Goal: Transaction & Acquisition: Purchase product/service

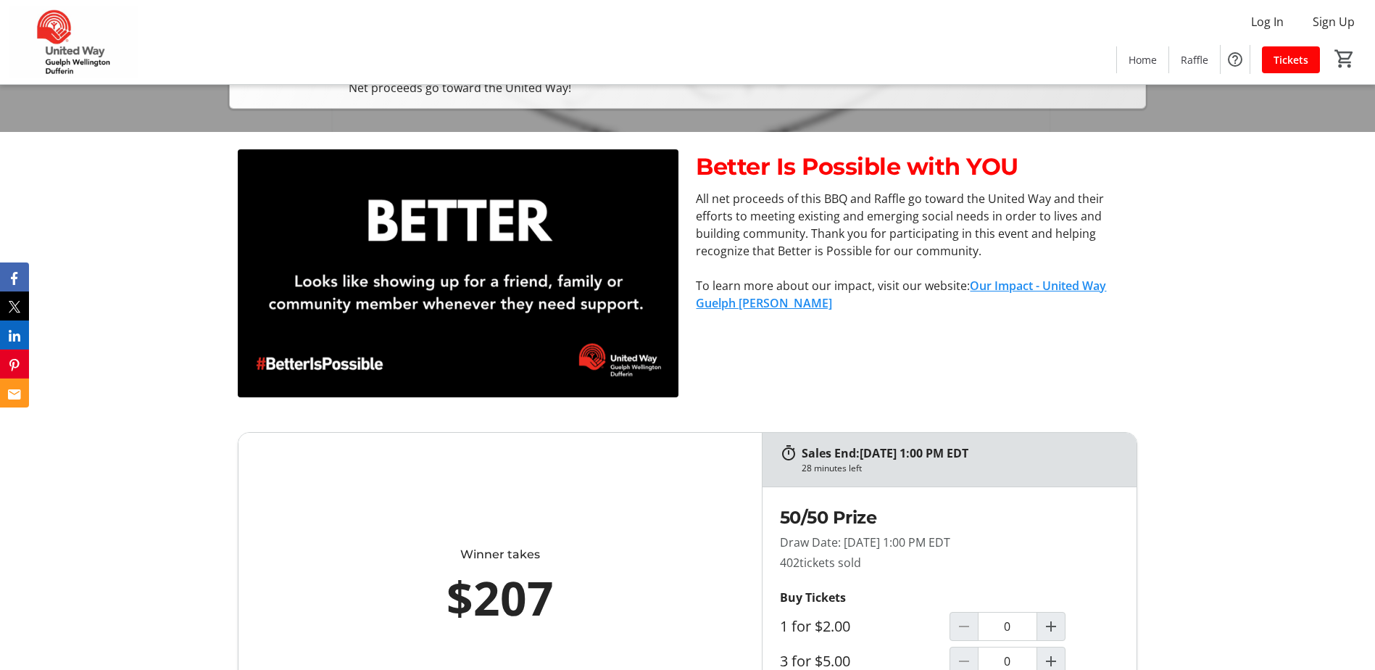
scroll to position [725, 0]
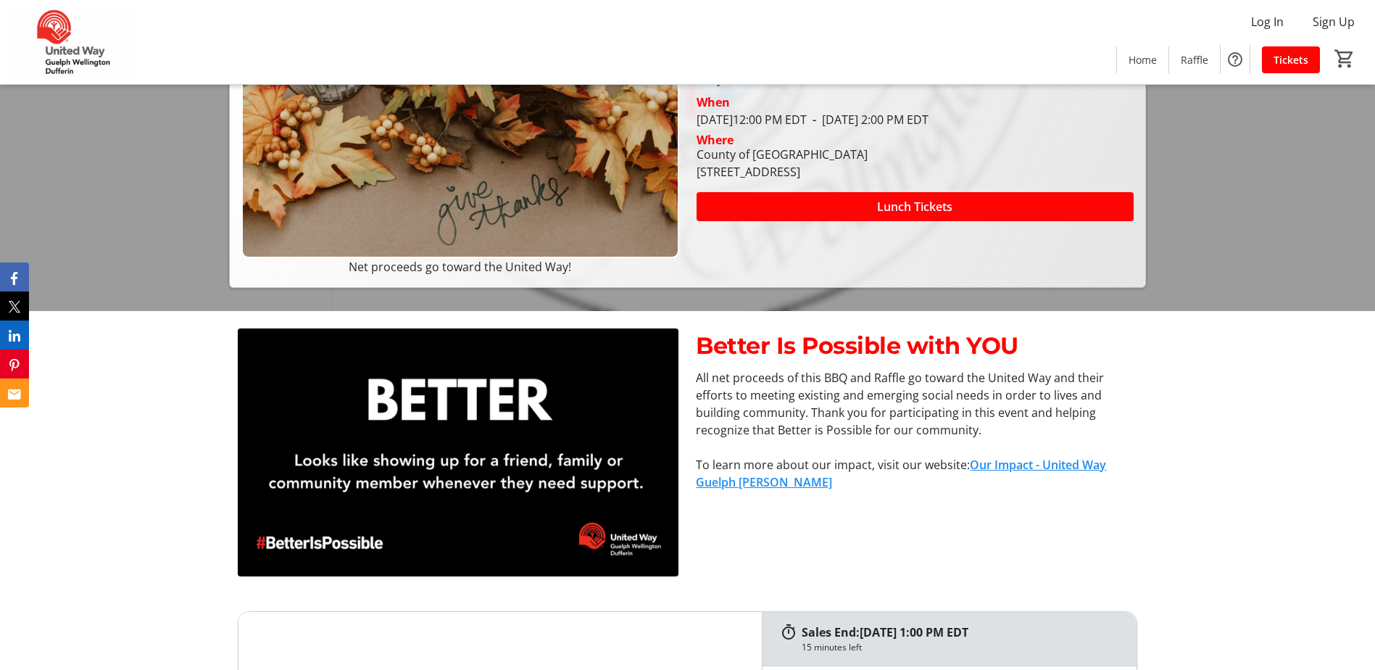
scroll to position [145, 0]
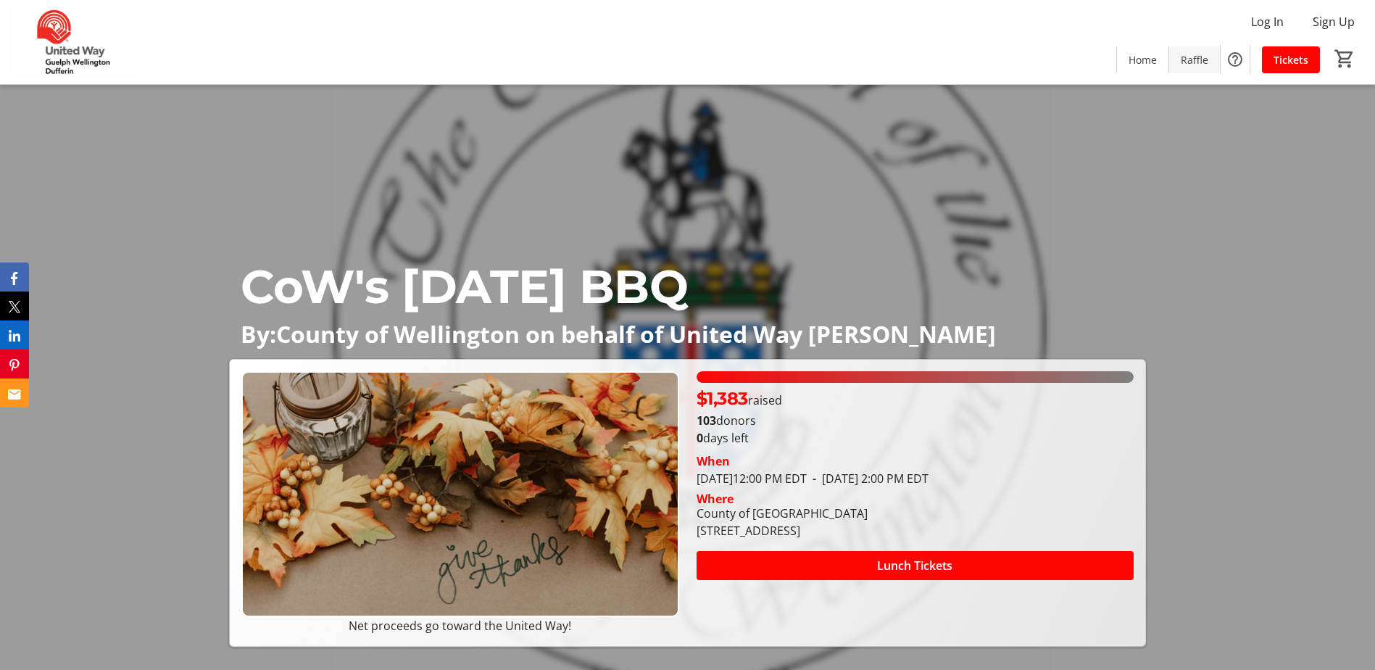
click at [1194, 58] on span "Raffle" at bounding box center [1195, 59] width 28 height 15
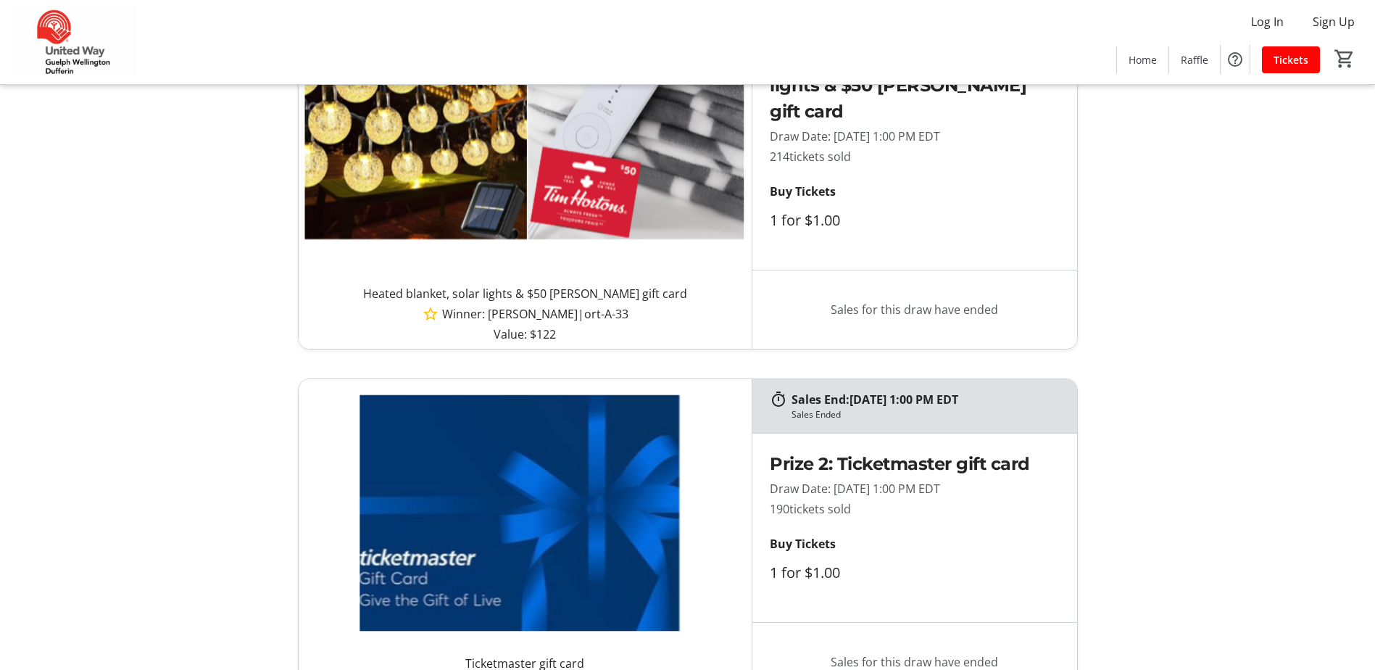
scroll to position [435, 0]
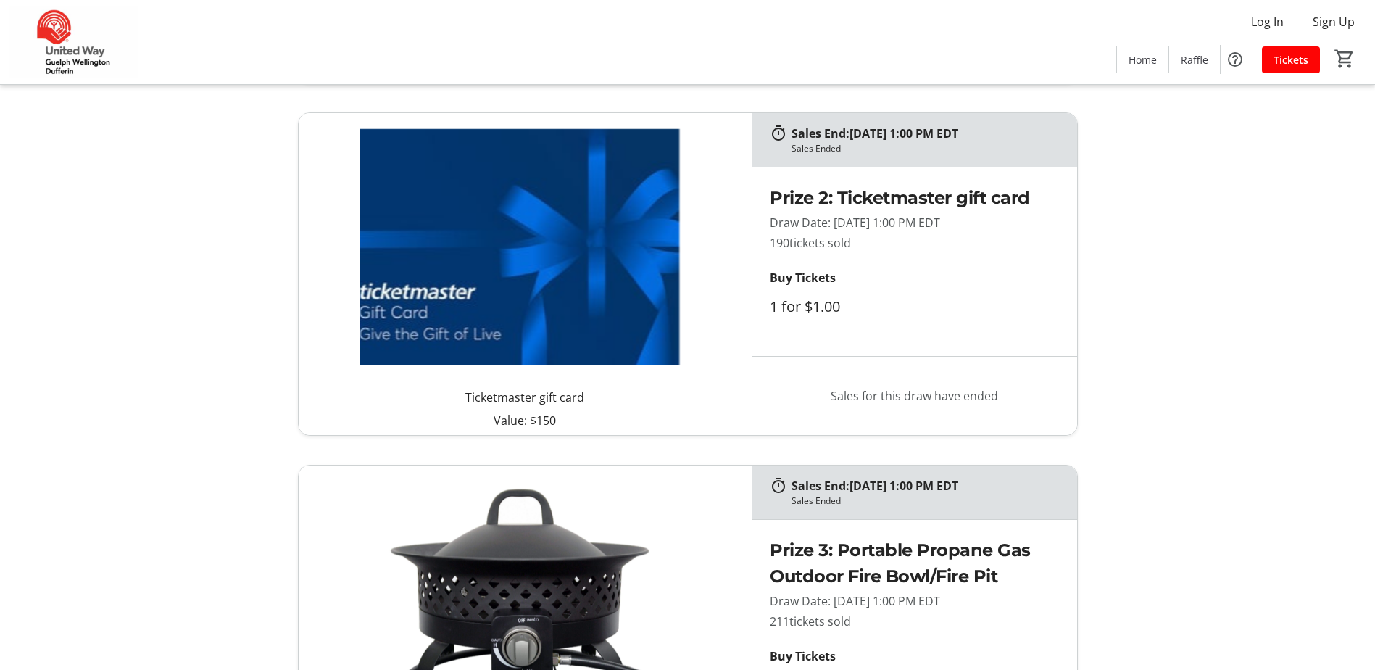
scroll to position [797, 0]
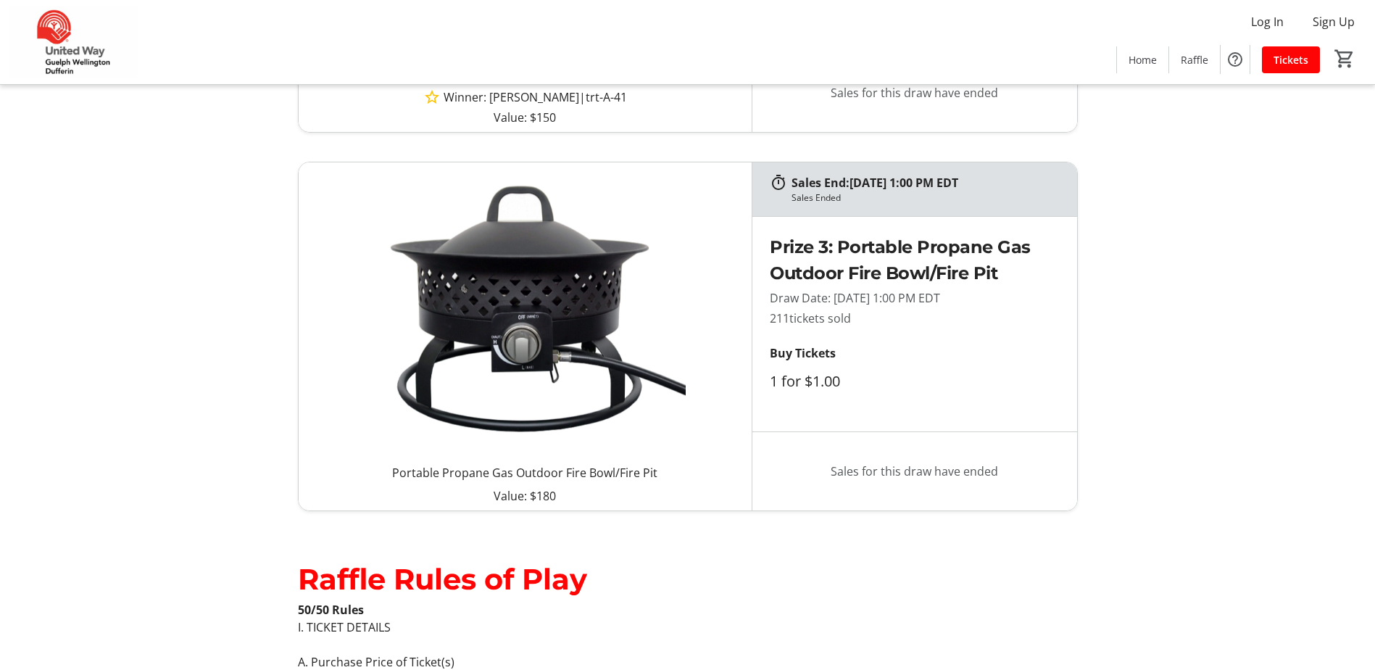
scroll to position [1160, 0]
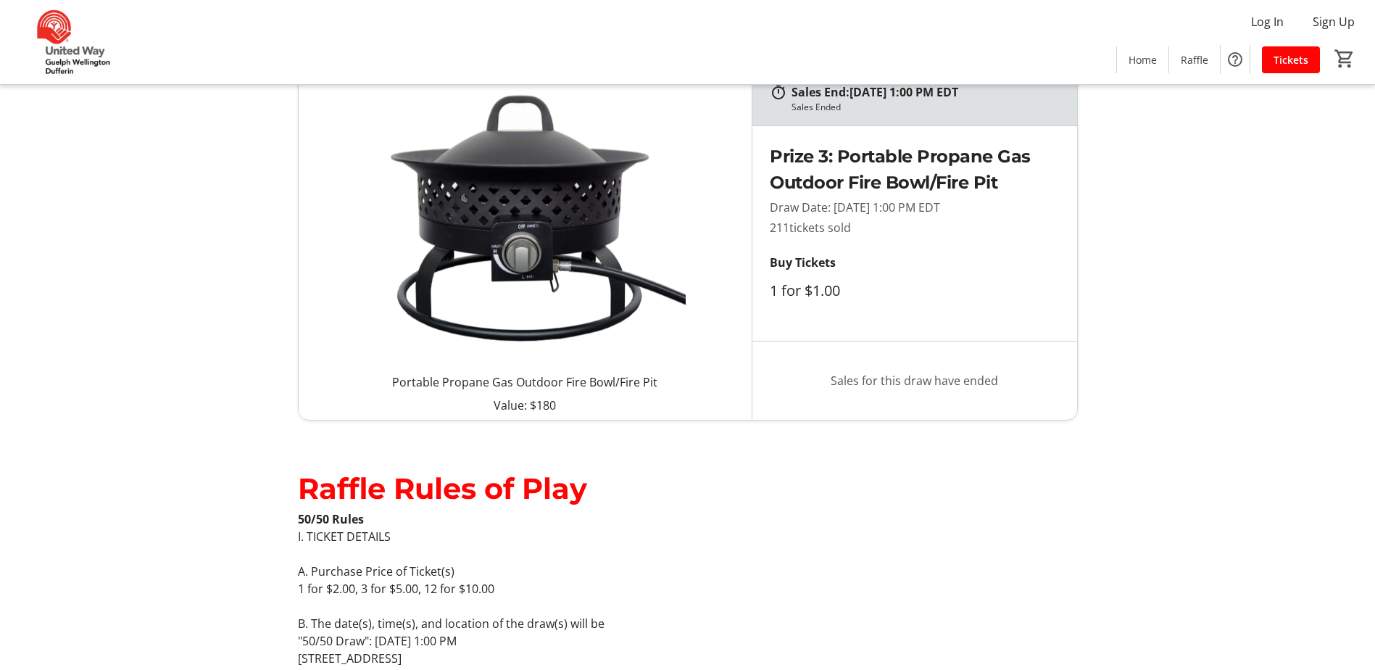
scroll to position [1232, 0]
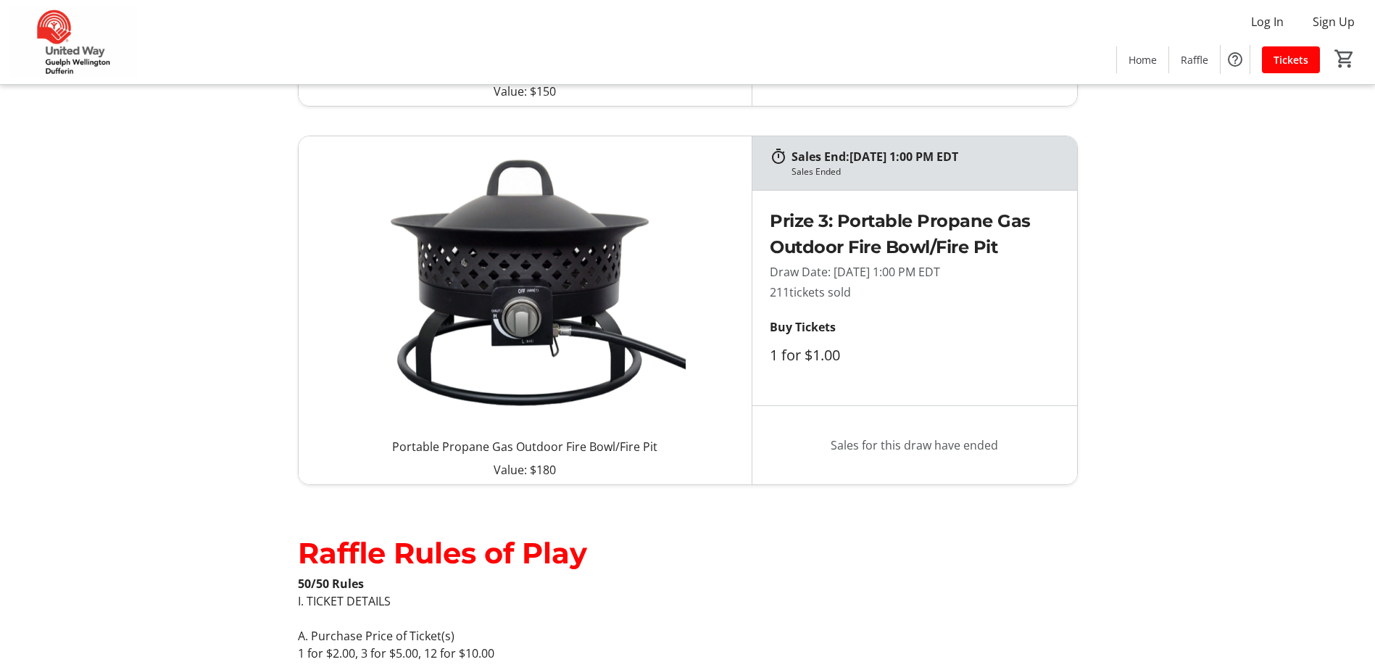
scroll to position [1522, 0]
